Goal: Find specific page/section: Find specific page/section

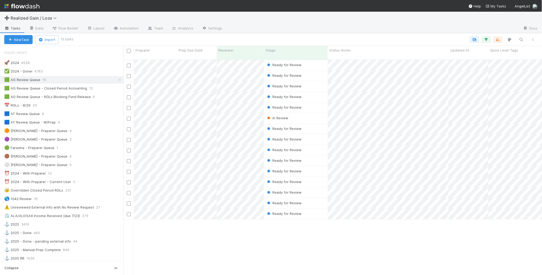
scroll to position [214, 414]
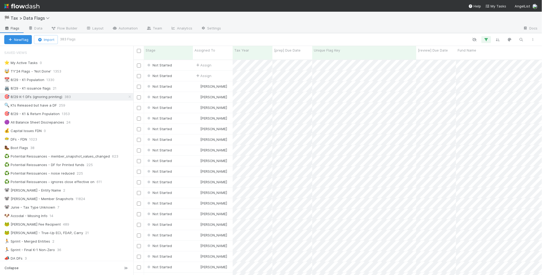
scroll to position [214, 404]
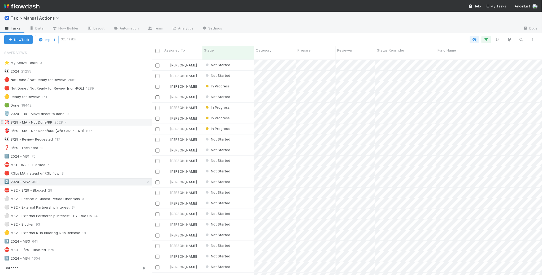
scroll to position [214, 385]
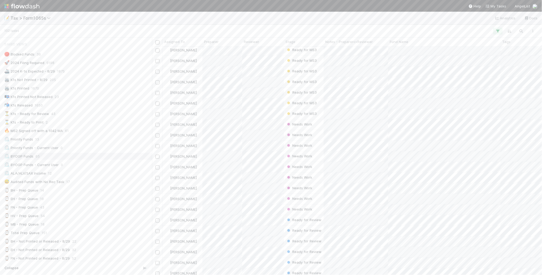
click at [97, 156] on div "⏲️ BYOGP Funds 65" at bounding box center [77, 156] width 147 height 7
